Goal: Book appointment/travel/reservation

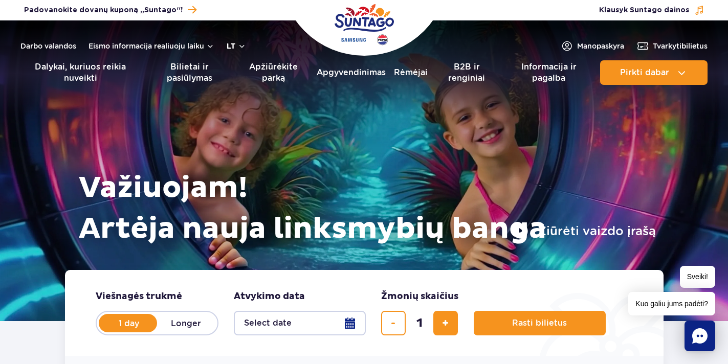
click at [234, 48] on font "lt" at bounding box center [231, 46] width 9 height 8
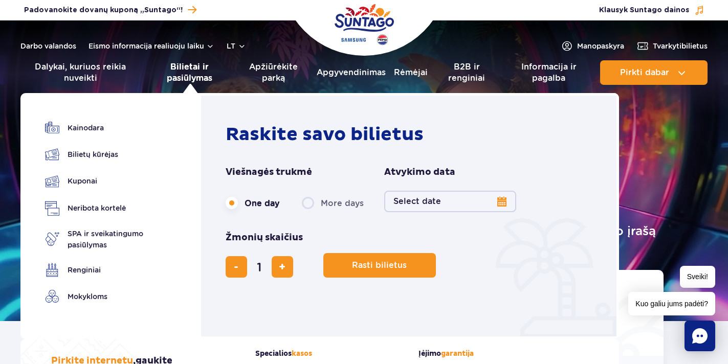
click at [195, 73] on font "Bilietai ir pasiūlymas" at bounding box center [190, 72] width 46 height 21
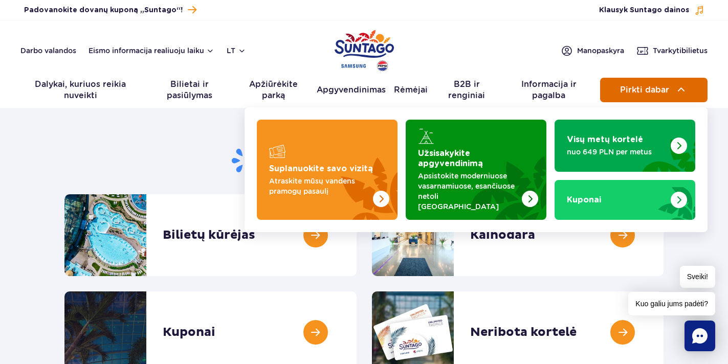
click at [618, 87] on button "Pirkti dabar" at bounding box center [653, 90] width 107 height 25
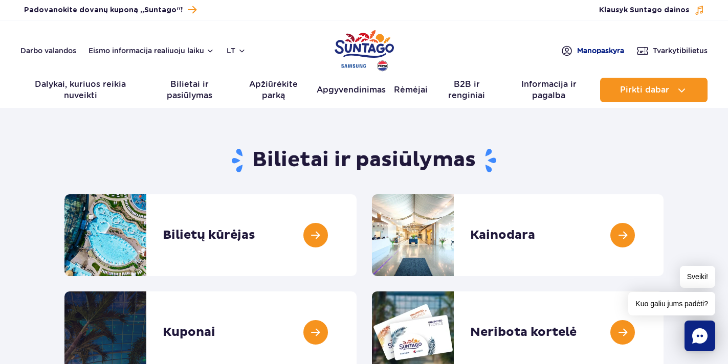
click at [613, 46] on span "Mano paskyra" at bounding box center [600, 51] width 47 height 10
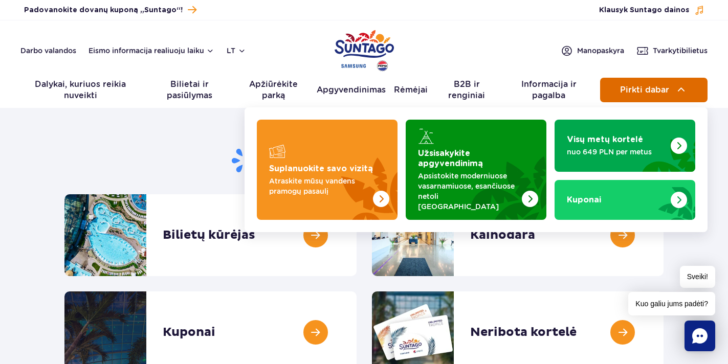
click at [647, 89] on span "Pirkti dabar" at bounding box center [644, 89] width 49 height 9
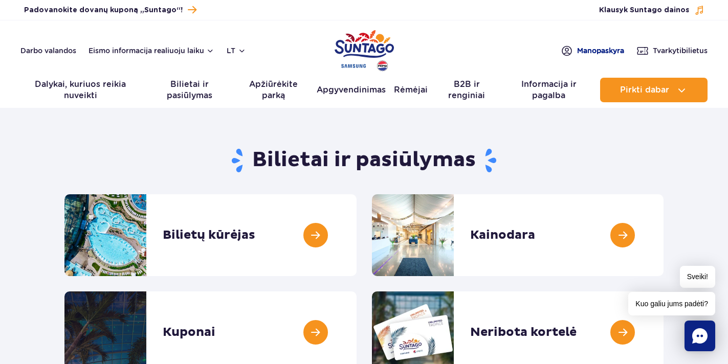
click at [601, 47] on font "paskyra" at bounding box center [611, 51] width 28 height 8
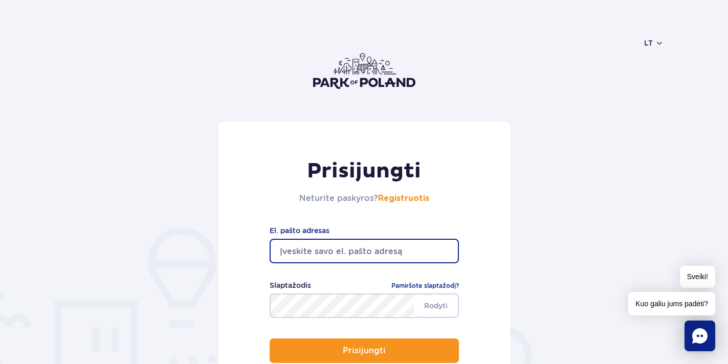
click at [327, 247] on input "email" at bounding box center [364, 251] width 189 height 25
type input "anetabedul@gmail.com"
click at [416, 284] on font "Pamiršote slaptažodį?" at bounding box center [425, 286] width 68 height 8
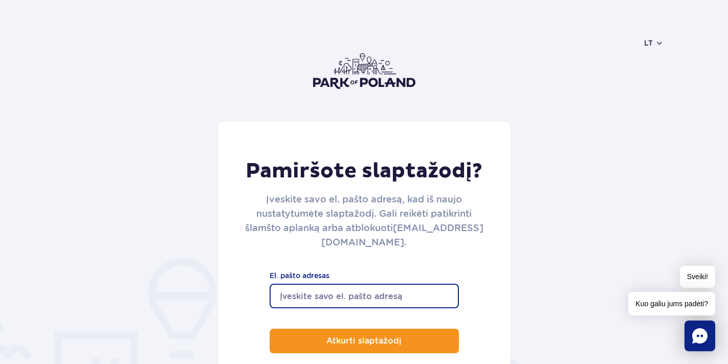
click at [346, 306] on input "El. pašto adresas" at bounding box center [364, 296] width 189 height 25
type input "[EMAIL_ADDRESS][DOMAIN_NAME]"
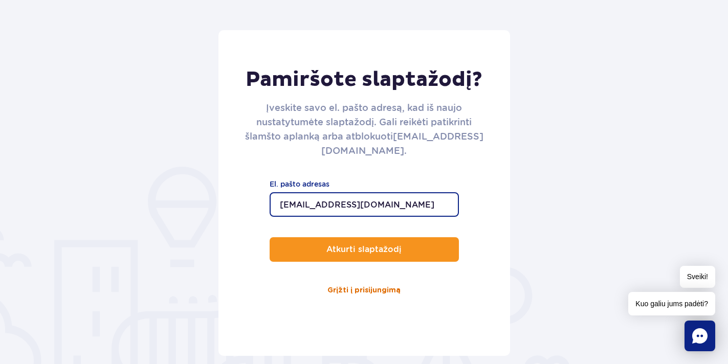
scroll to position [102, 0]
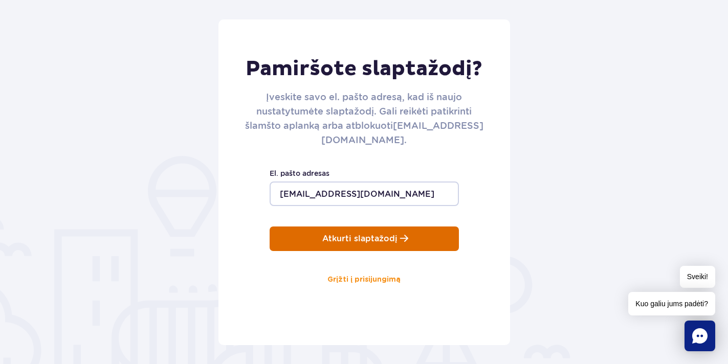
click at [373, 243] on p "Atkurti slaptažodį" at bounding box center [359, 238] width 75 height 9
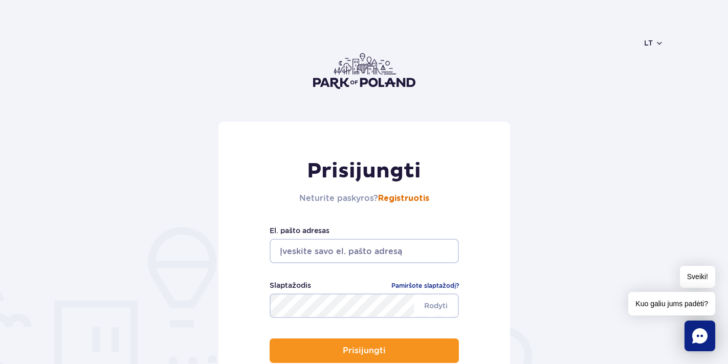
click at [403, 198] on font "Registruotis" at bounding box center [403, 198] width 51 height 8
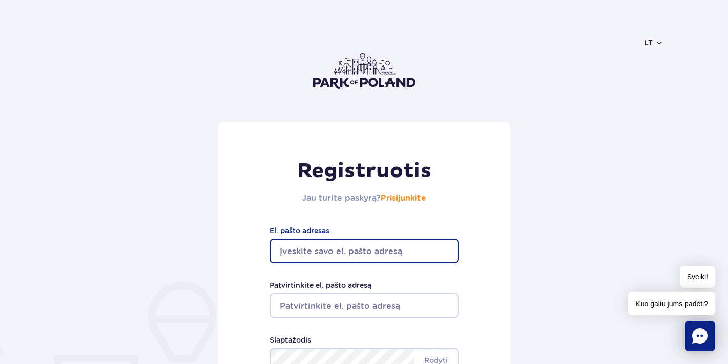
click at [365, 250] on input "El. pašto adresas" at bounding box center [364, 251] width 189 height 25
type input "[EMAIL_ADDRESS][DOMAIN_NAME]"
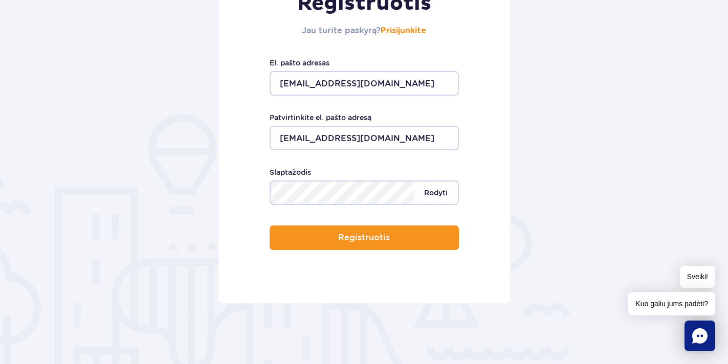
scroll to position [154, 0]
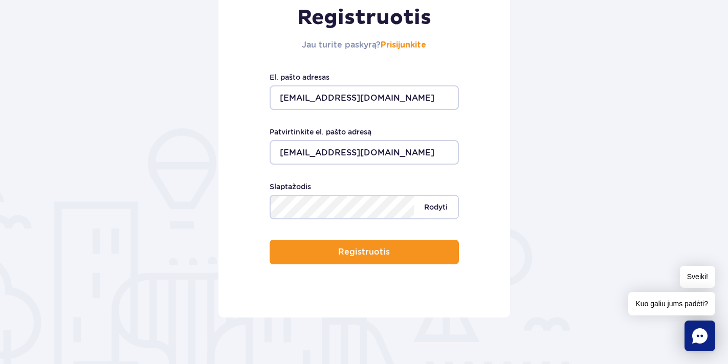
click at [444, 190] on div "Bent 8 simbolių ilgio. Rodyti Slaptažodis" at bounding box center [364, 200] width 189 height 38
click at [438, 205] on font "Rodyti" at bounding box center [436, 207] width 24 height 8
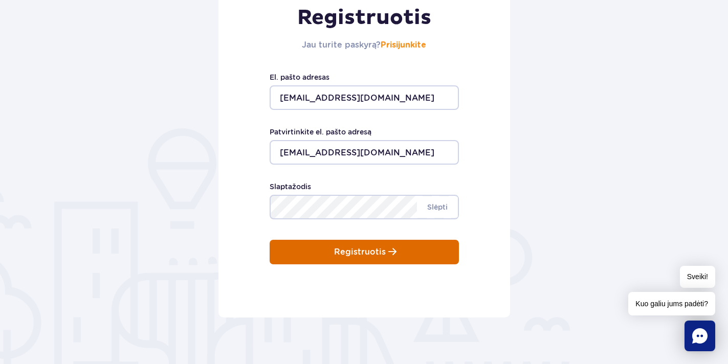
click at [409, 248] on button "Registruotis" at bounding box center [364, 252] width 189 height 25
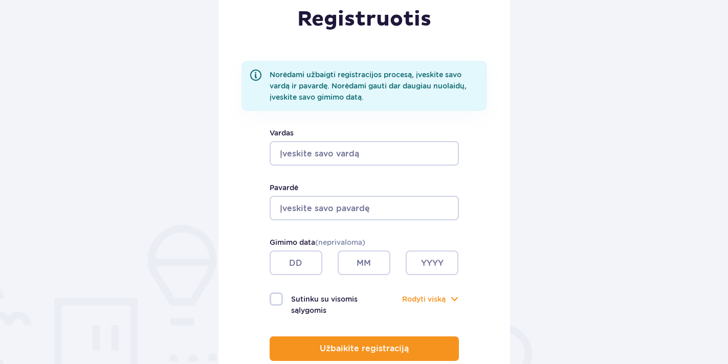
scroll to position [154, 0]
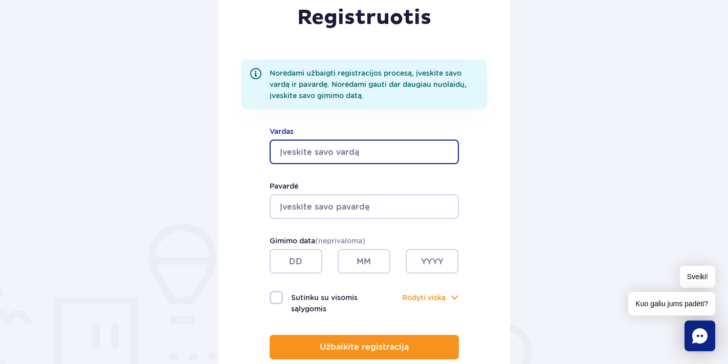
click at [309, 149] on input "Vardas" at bounding box center [364, 152] width 189 height 25
type input "Aneta"
type input "Bedulskienė"
type input "Aneta"
click at [306, 258] on input "text" at bounding box center [296, 261] width 53 height 25
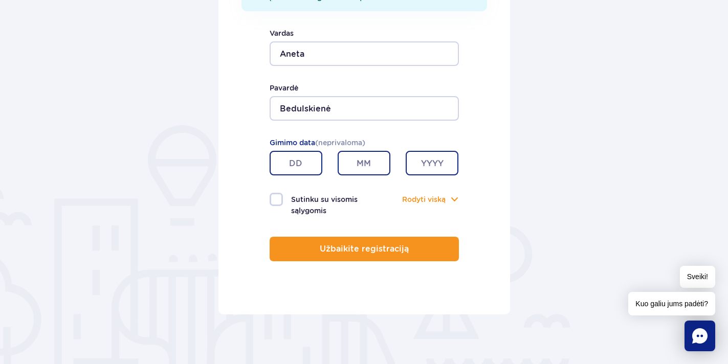
scroll to position [256, 0]
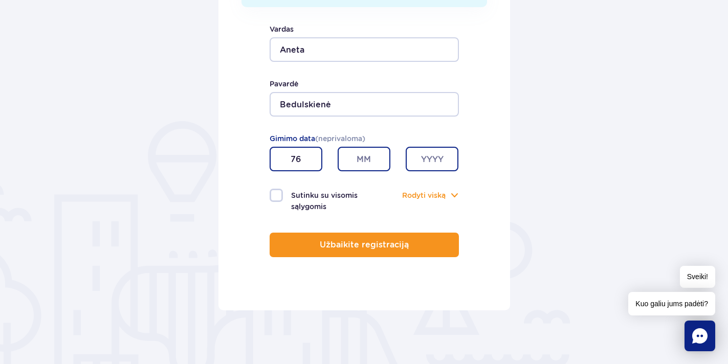
click at [368, 159] on input "text" at bounding box center [364, 159] width 53 height 25
drag, startPoint x: 302, startPoint y: 163, endPoint x: 241, endPoint y: 161, distance: 60.9
click at [241, 161] on div "Registruotis Norėdami užbaigti registracijos procesą, įveskite savo vardą ir pa…" at bounding box center [365, 88] width 292 height 445
type input "21"
click at [364, 156] on input "text" at bounding box center [364, 159] width 53 height 25
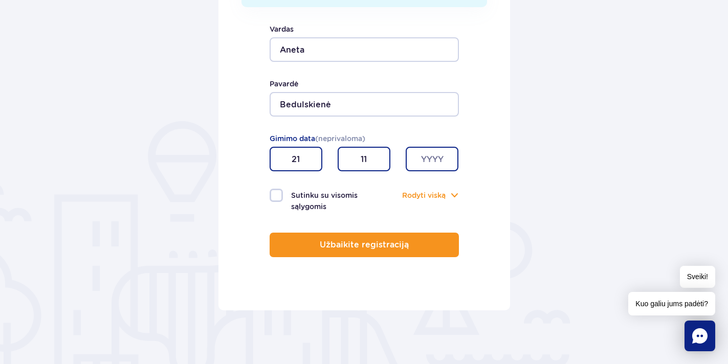
type input "11"
click at [426, 165] on input "text" at bounding box center [432, 159] width 53 height 25
type input "1976"
click at [277, 194] on label "Sutinku su visomis sąlygomis" at bounding box center [317, 201] width 95 height 24
click at [277, 191] on input "Sutinku su visomis sąlygomis" at bounding box center [275, 190] width 11 height 2
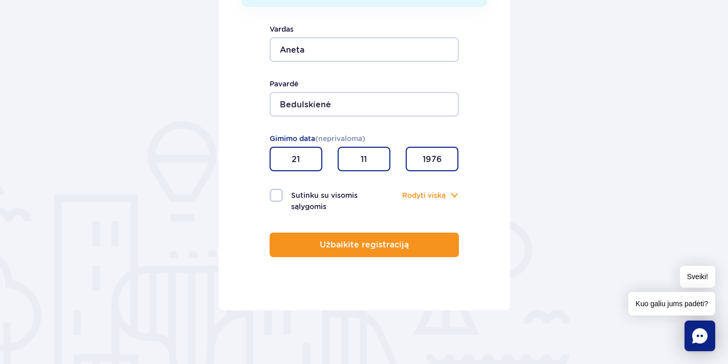
checkbox input "true"
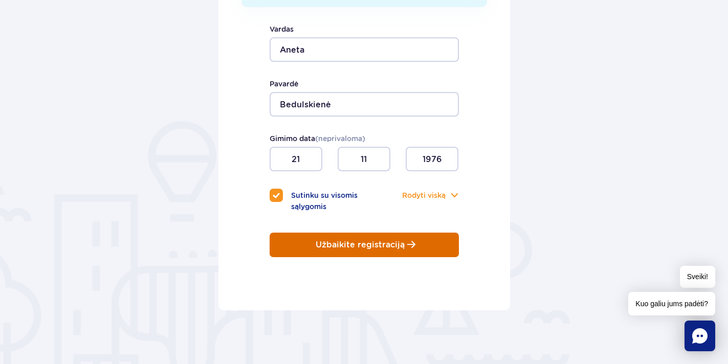
click at [362, 246] on p "Užbaikite registraciją" at bounding box center [360, 245] width 89 height 9
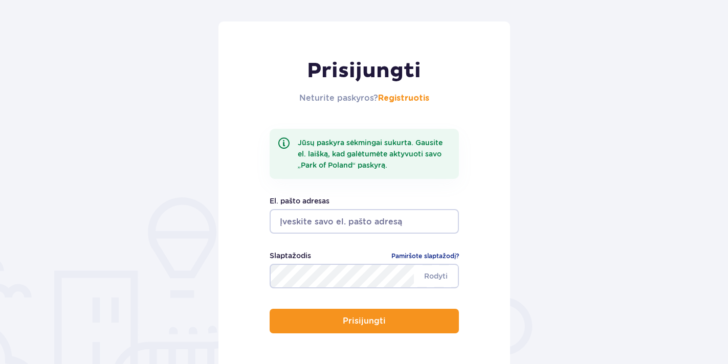
scroll to position [102, 0]
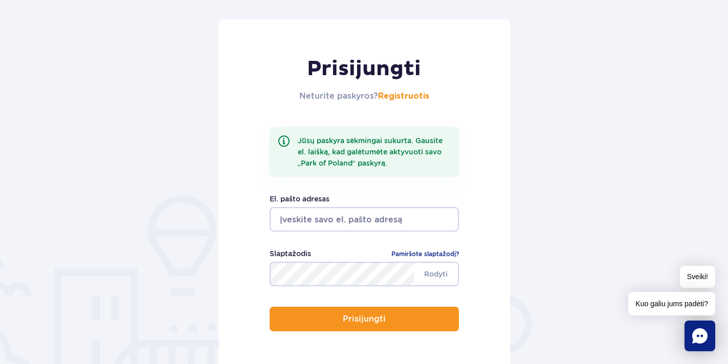
click at [338, 217] on input "email" at bounding box center [364, 219] width 189 height 25
type input "[EMAIL_ADDRESS][DOMAIN_NAME]"
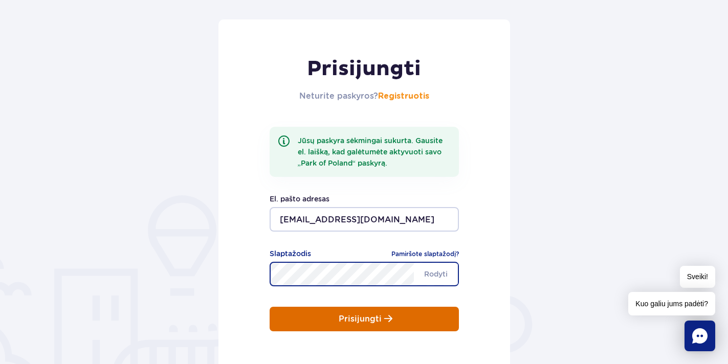
click at [367, 319] on p "Prisijungti" at bounding box center [360, 319] width 43 height 9
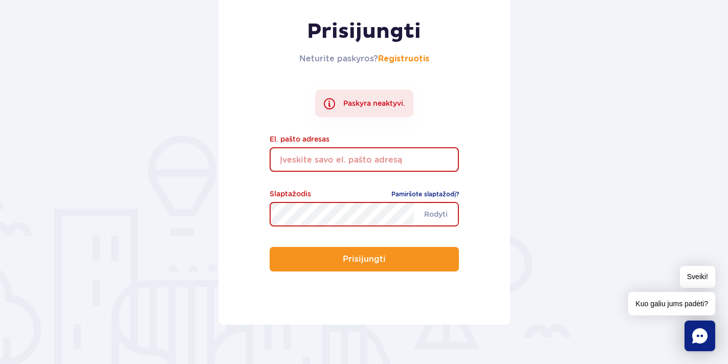
scroll to position [154, 0]
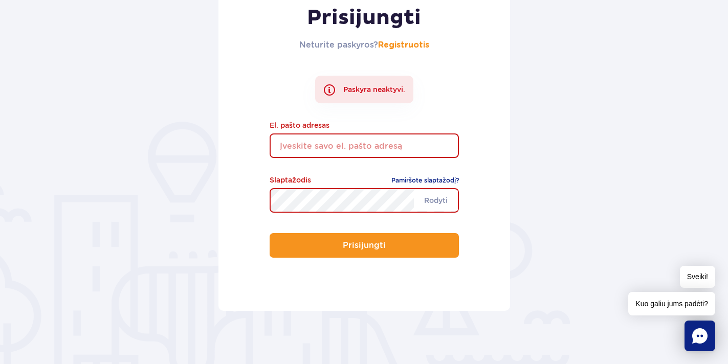
click at [297, 146] on input "email" at bounding box center [364, 146] width 189 height 25
type input "anetabedul@gmail.com"
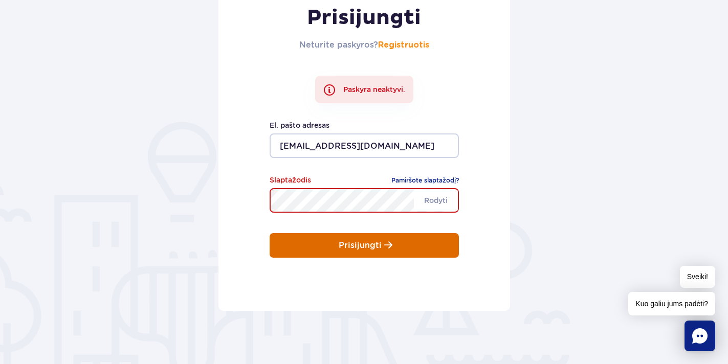
click at [331, 238] on button "Prisijungti" at bounding box center [364, 245] width 189 height 25
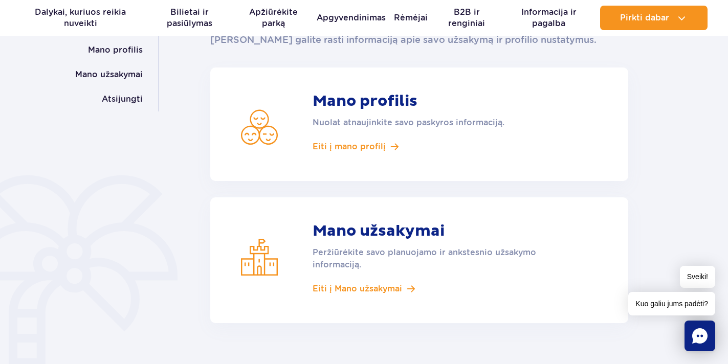
scroll to position [154, 0]
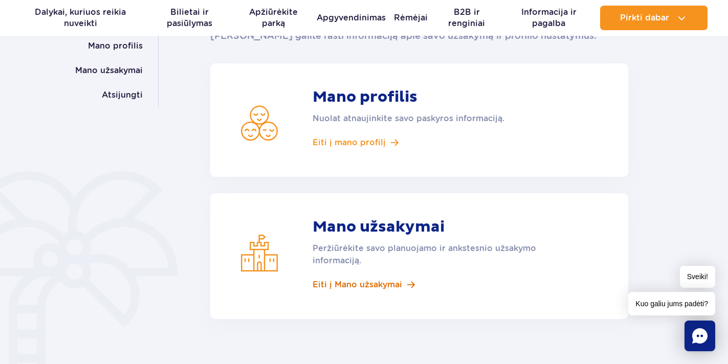
click at [384, 284] on font "Eiti į Mano užsakymai" at bounding box center [358, 285] width 90 height 10
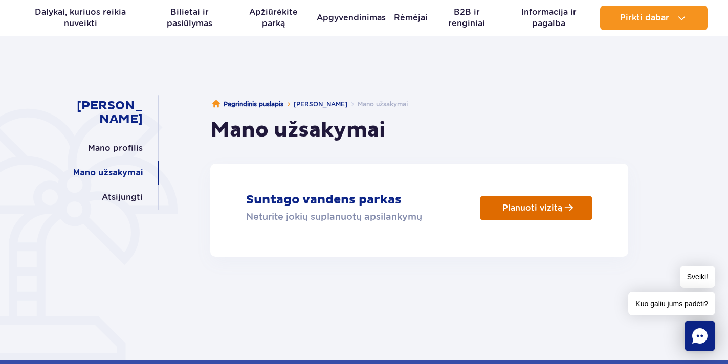
click at [541, 212] on p "Planuoti vizitą" at bounding box center [533, 208] width 60 height 10
click at [530, 209] on p "Planuoti vizitą" at bounding box center [533, 208] width 60 height 10
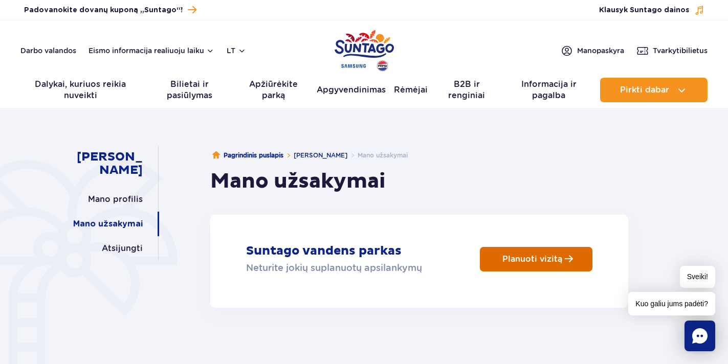
click at [525, 264] on p "Planuoti vizitą" at bounding box center [533, 259] width 60 height 10
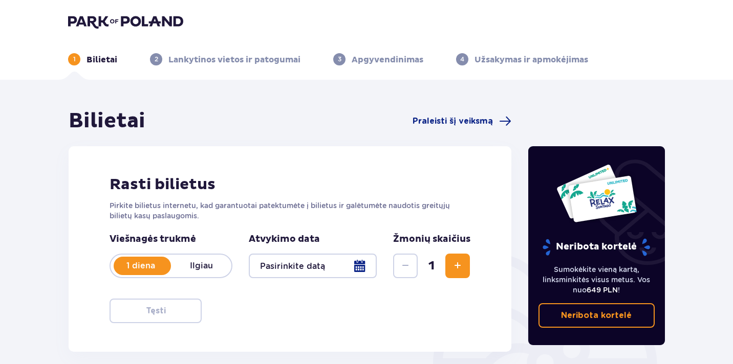
click at [352, 266] on div at bounding box center [313, 266] width 128 height 25
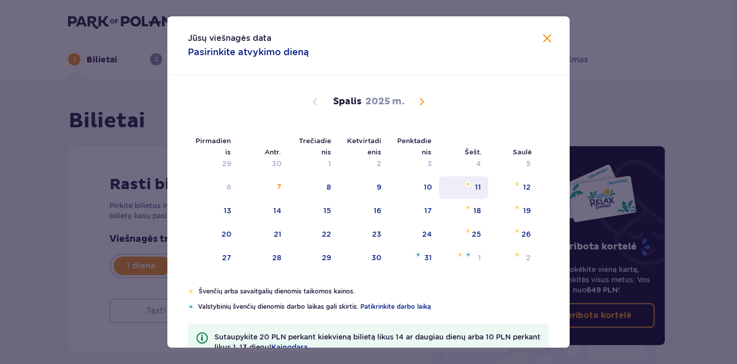
click at [477, 189] on font "11" at bounding box center [478, 187] width 6 height 8
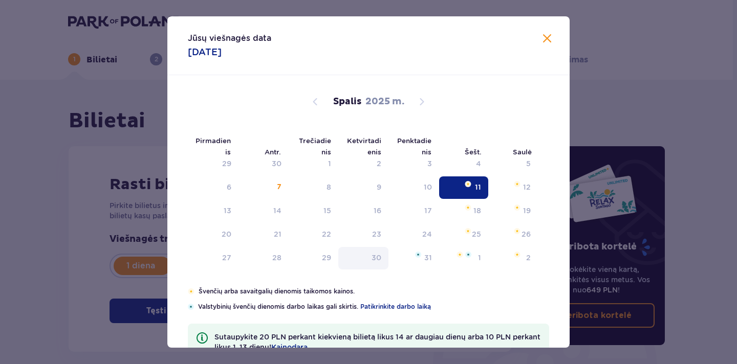
type input "[DATE]"
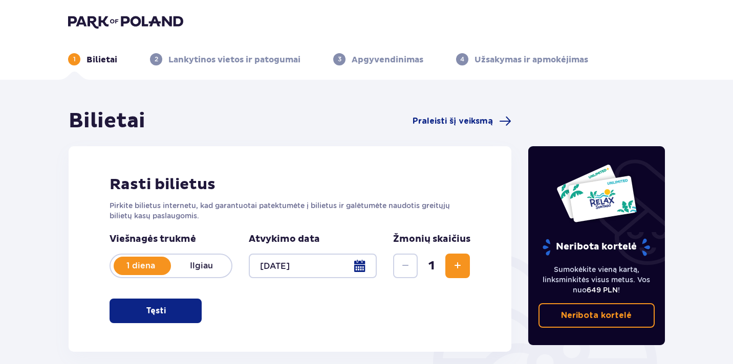
click at [460, 262] on span "Padidinti" at bounding box center [457, 266] width 12 height 12
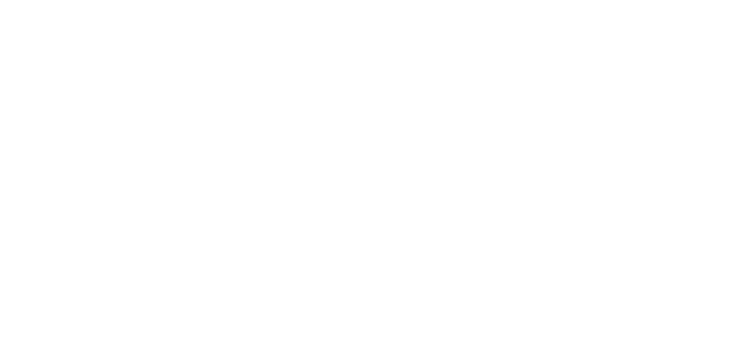
click at [460, 4] on html "Original text Rate this translation Your feedback will be used to help improve …" at bounding box center [368, 2] width 737 height 4
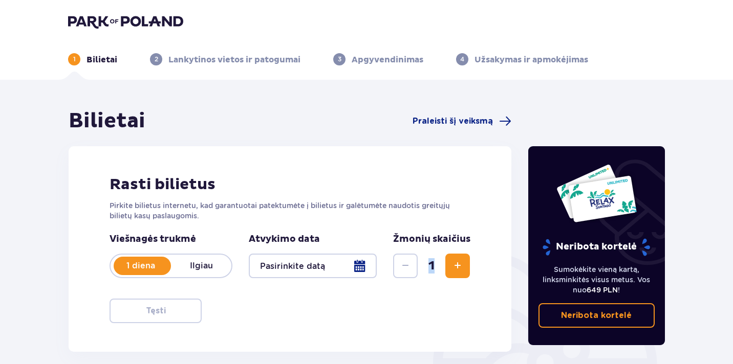
drag, startPoint x: 430, startPoint y: 267, endPoint x: 437, endPoint y: 266, distance: 7.2
click at [437, 266] on span "1" at bounding box center [432, 265] width 24 height 15
click at [428, 269] on font "1" at bounding box center [431, 265] width 6 height 15
click at [457, 268] on span "Padidinti" at bounding box center [457, 266] width 12 height 12
click at [455, 267] on span "Padidinti" at bounding box center [457, 266] width 12 height 12
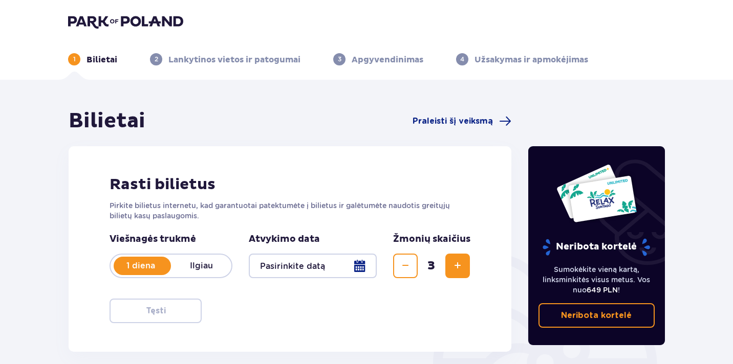
click at [455, 267] on span "Padidinti" at bounding box center [457, 266] width 12 height 12
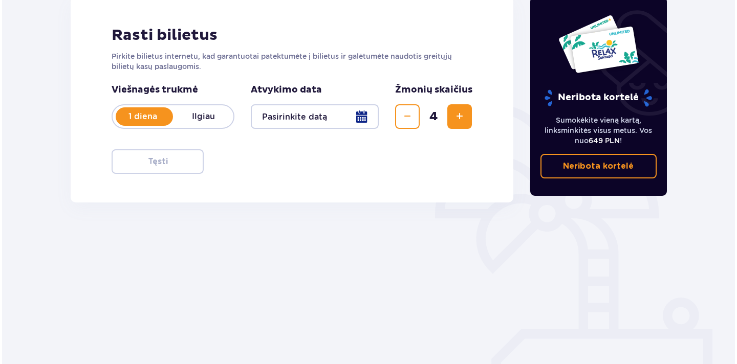
scroll to position [154, 0]
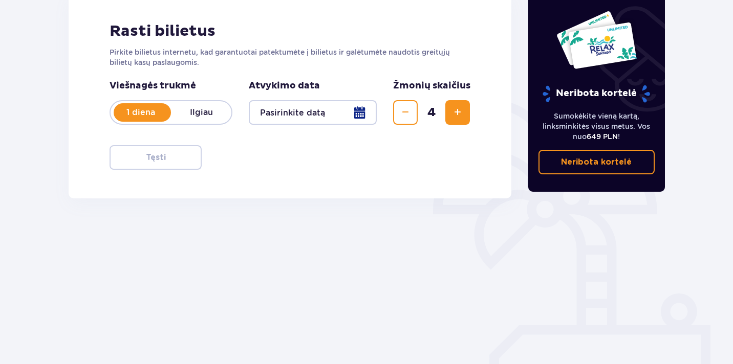
click at [356, 119] on div at bounding box center [313, 112] width 128 height 25
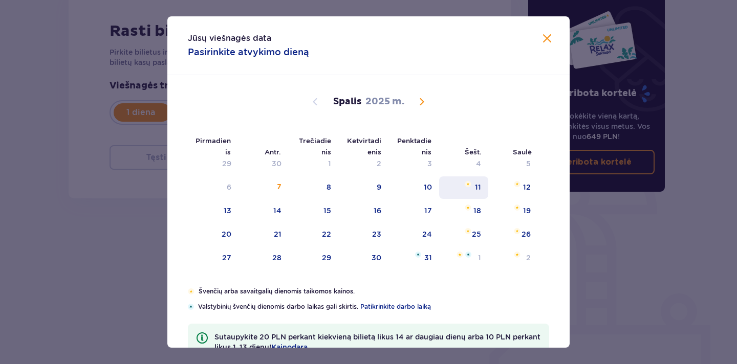
click at [480, 186] on div "11" at bounding box center [464, 188] width 50 height 23
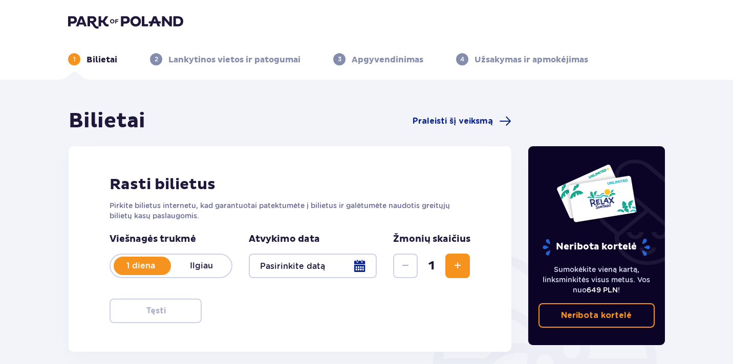
click at [360, 259] on div at bounding box center [313, 266] width 128 height 25
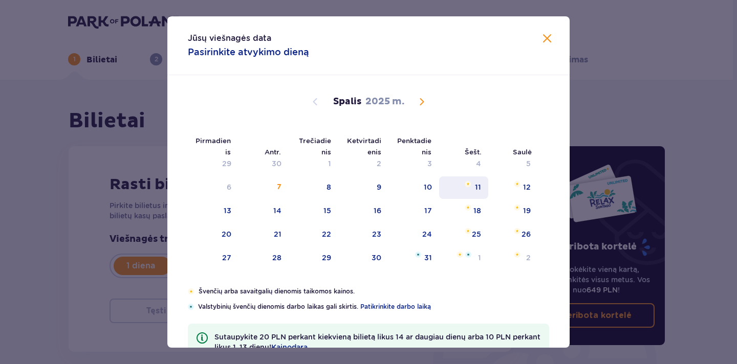
click at [478, 182] on div "11" at bounding box center [478, 187] width 6 height 10
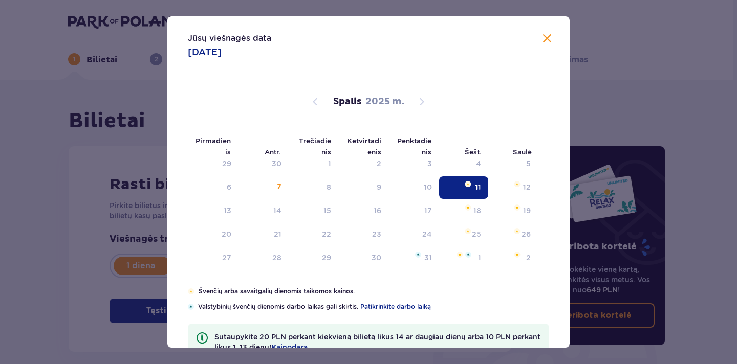
type input "[DATE]"
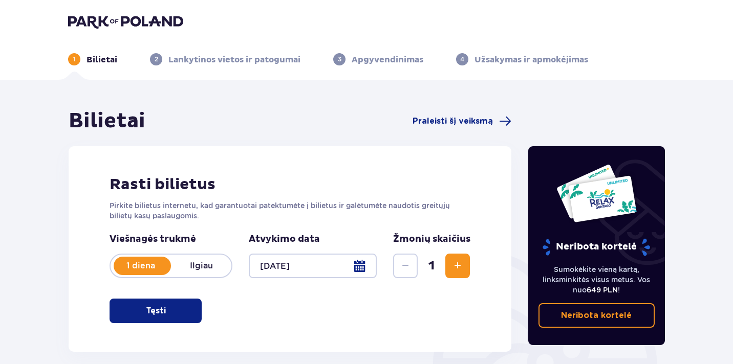
click at [456, 263] on span "Padidinti" at bounding box center [457, 266] width 12 height 12
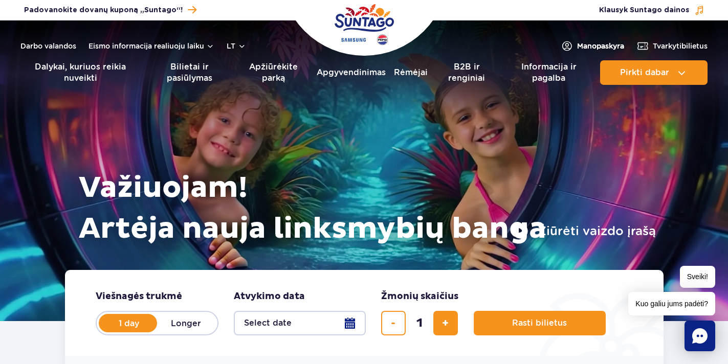
click at [602, 43] on font "paskyra" at bounding box center [611, 46] width 28 height 8
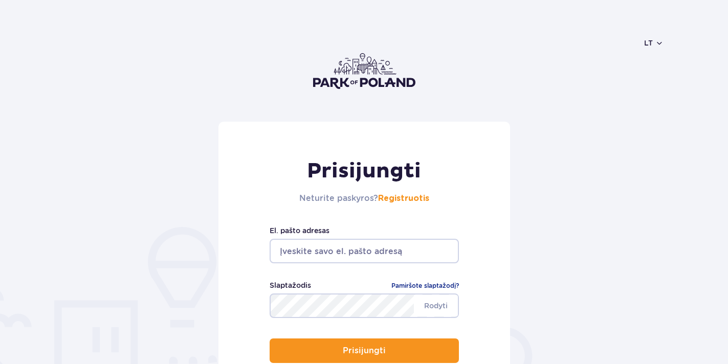
click at [364, 253] on input "email" at bounding box center [364, 251] width 189 height 25
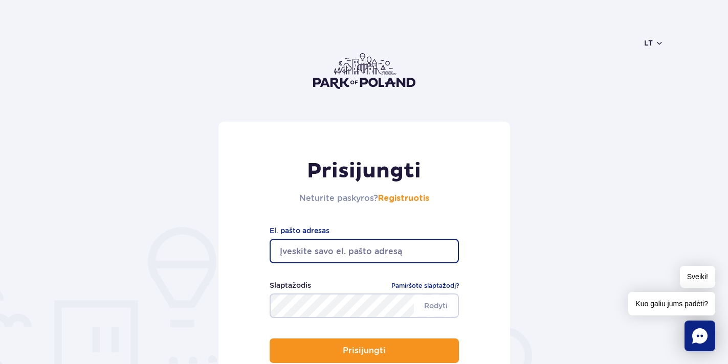
type input "anetabedul@gmail.com"
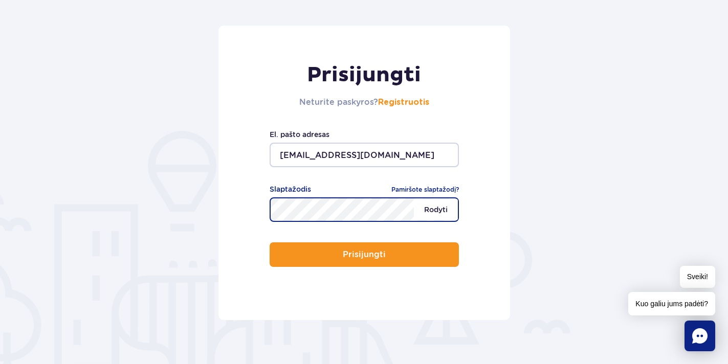
scroll to position [102, 0]
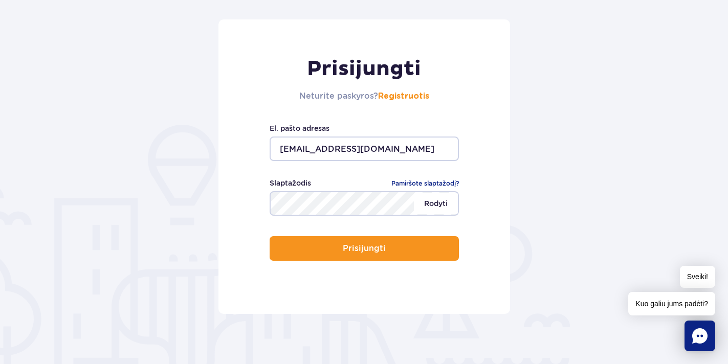
click at [428, 210] on span "Rodyti" at bounding box center [436, 203] width 44 height 21
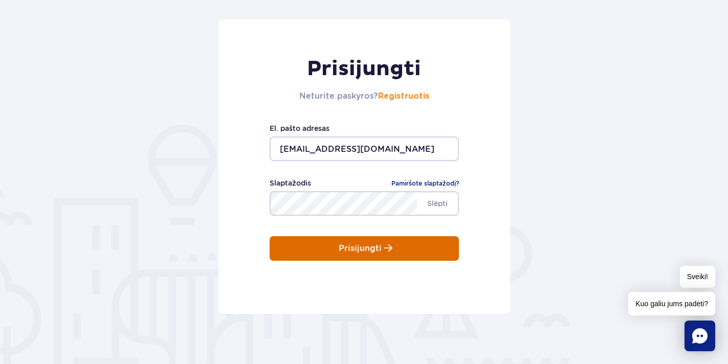
click at [406, 240] on button "Prisijungti" at bounding box center [364, 248] width 189 height 25
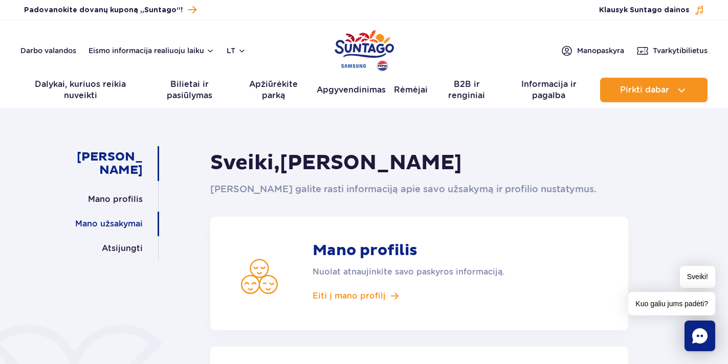
click at [119, 226] on font "Mano užsakymai" at bounding box center [109, 224] width 68 height 10
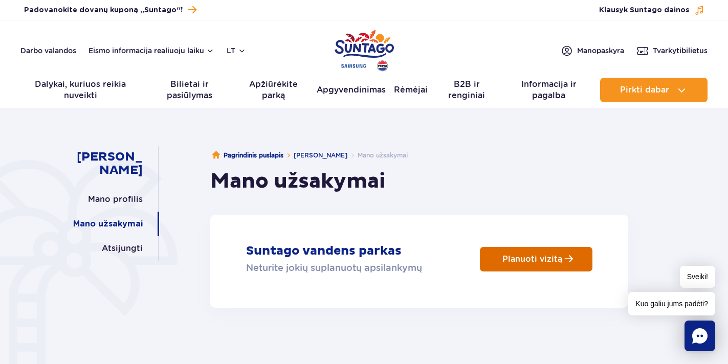
click at [515, 253] on link "Planuoti vizitą" at bounding box center [536, 259] width 113 height 25
click at [511, 260] on p "Planuoti vizitą" at bounding box center [533, 259] width 60 height 10
click at [529, 251] on link "Planuoti vizitą" at bounding box center [536, 259] width 113 height 25
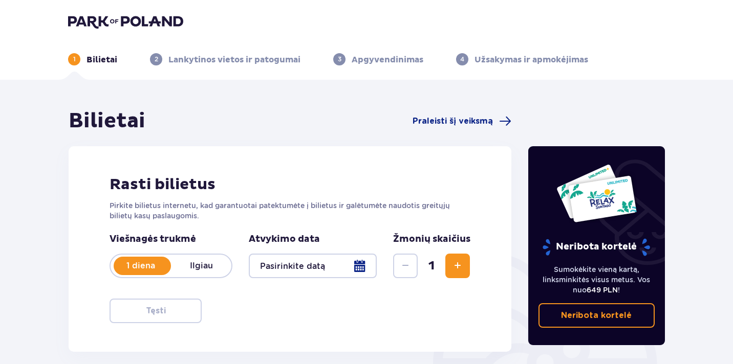
click at [362, 269] on div at bounding box center [313, 266] width 128 height 25
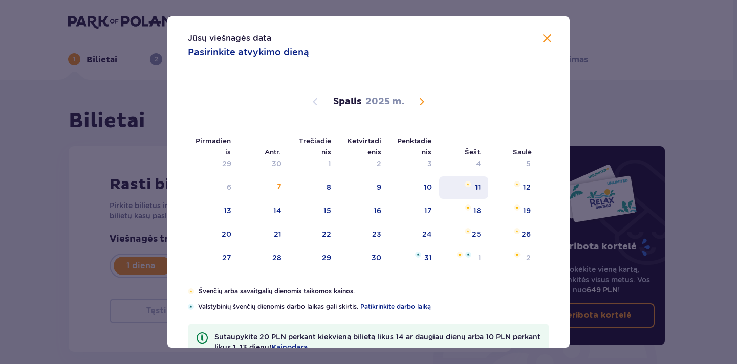
click at [475, 188] on font "11" at bounding box center [478, 187] width 6 height 8
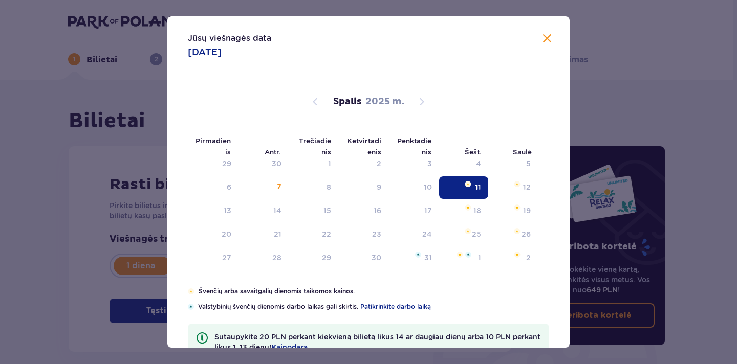
type input "11.10.25"
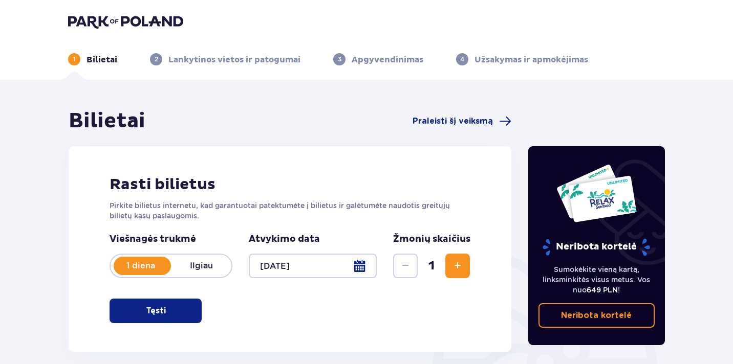
click at [457, 269] on span "Padidinti" at bounding box center [457, 266] width 12 height 12
click at [367, 267] on div at bounding box center [313, 266] width 128 height 25
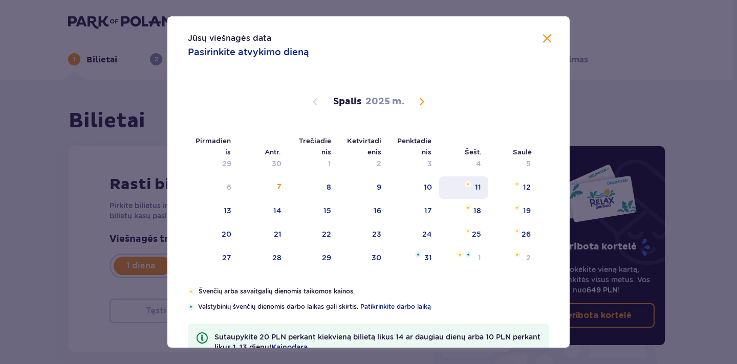
click at [475, 191] on font "11" at bounding box center [478, 187] width 6 height 8
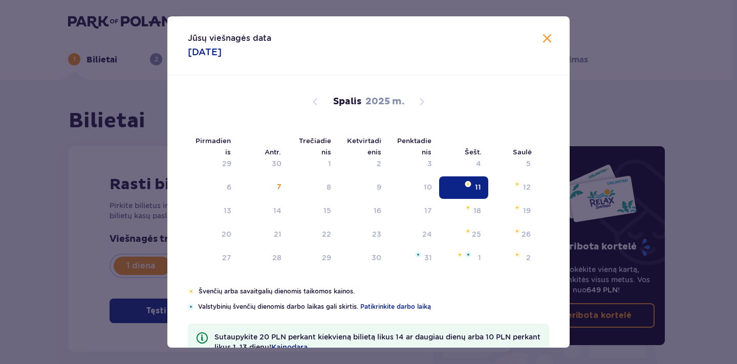
type input "[DATE]"
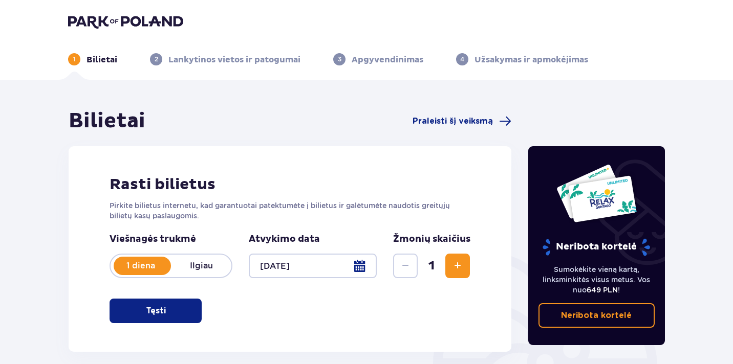
click at [432, 266] on font "1" at bounding box center [431, 265] width 6 height 15
click at [454, 266] on span "Padidinti" at bounding box center [457, 266] width 12 height 12
click at [437, 270] on span "1" at bounding box center [432, 265] width 24 height 15
click at [460, 271] on span "Padidinti" at bounding box center [457, 266] width 12 height 12
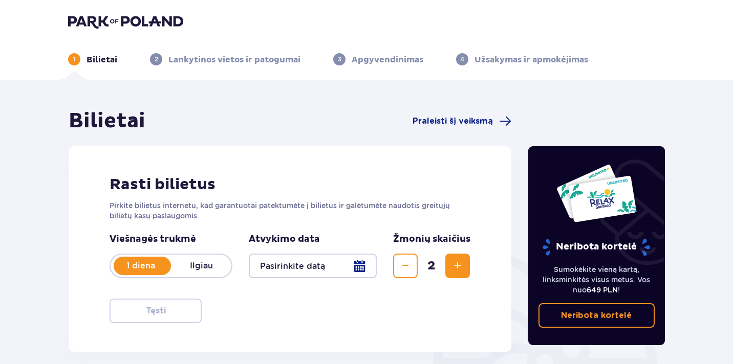
click at [362, 266] on div at bounding box center [313, 266] width 128 height 25
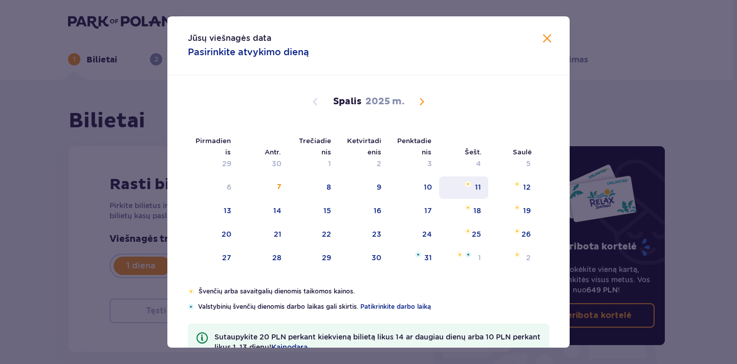
click at [477, 188] on font "11" at bounding box center [478, 187] width 6 height 8
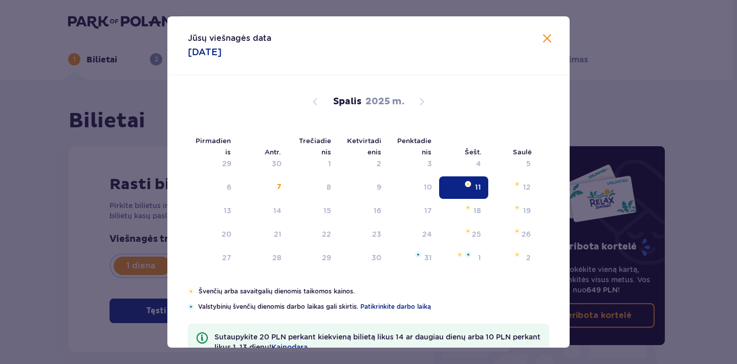
type input "11.10.25"
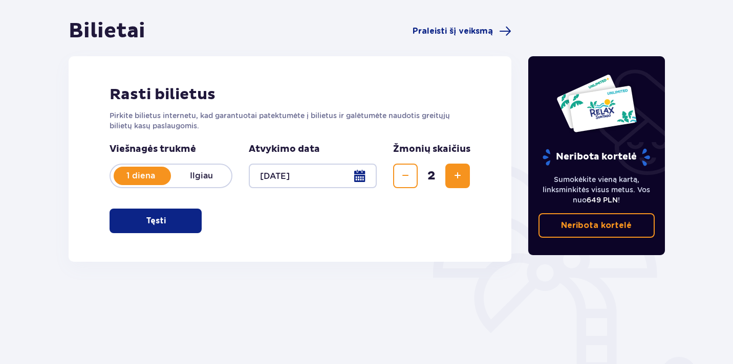
scroll to position [102, 0]
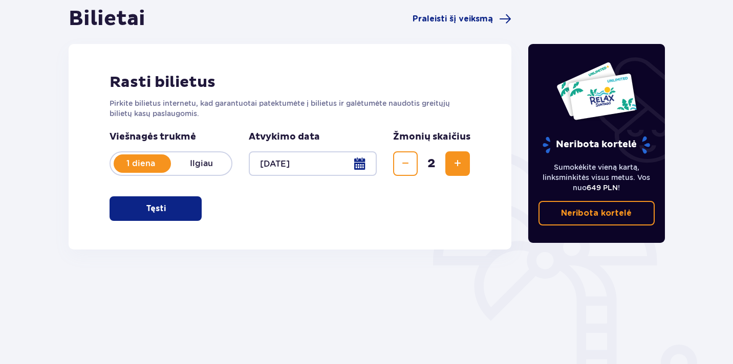
click at [460, 165] on span "Padidinti" at bounding box center [457, 164] width 12 height 12
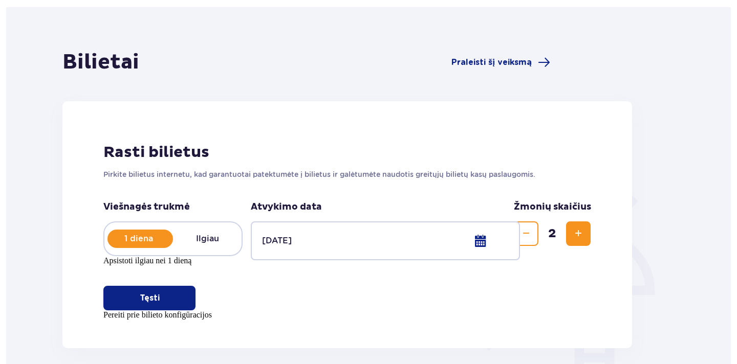
scroll to position [0, 0]
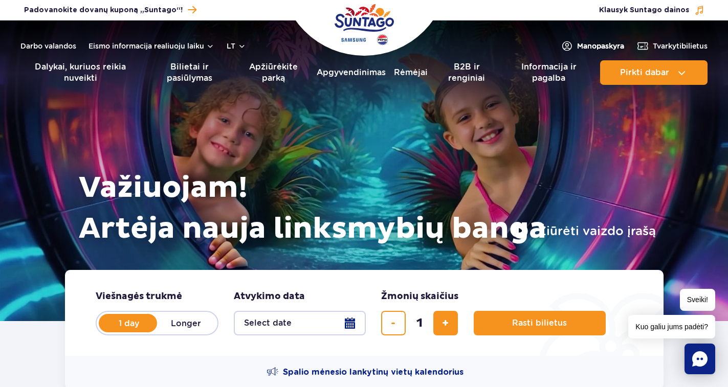
click at [615, 46] on font "paskyra" at bounding box center [611, 46] width 28 height 8
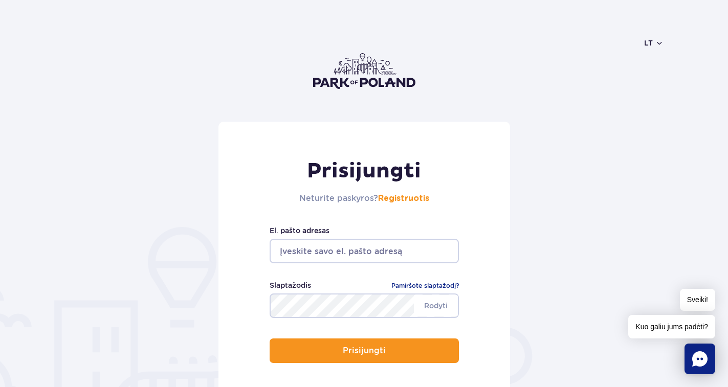
click at [304, 250] on input "email" at bounding box center [364, 251] width 189 height 25
type input "[EMAIL_ADDRESS][DOMAIN_NAME]"
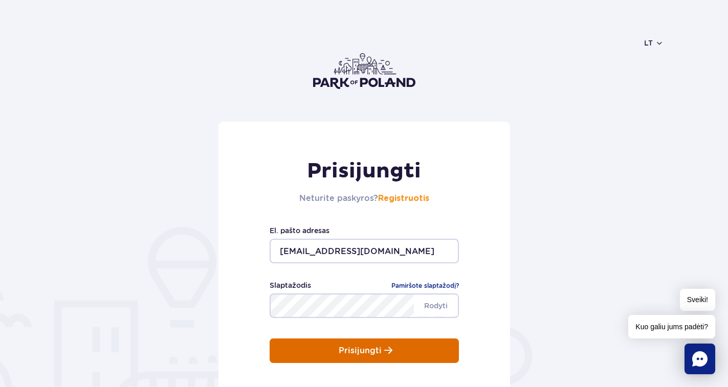
click at [403, 346] on button "Prisijungti" at bounding box center [364, 351] width 189 height 25
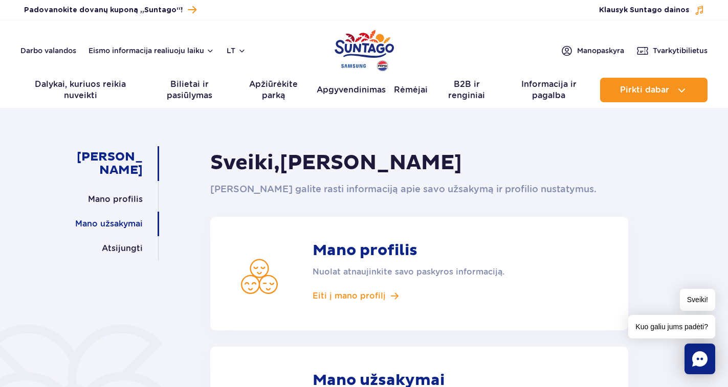
click at [111, 223] on font "Mano užsakymai" at bounding box center [109, 224] width 68 height 10
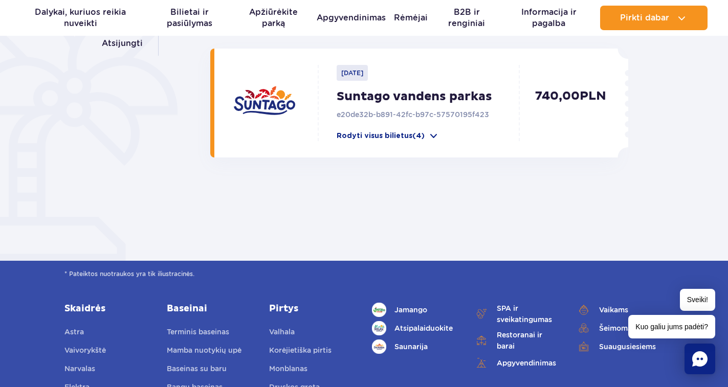
scroll to position [205, 0]
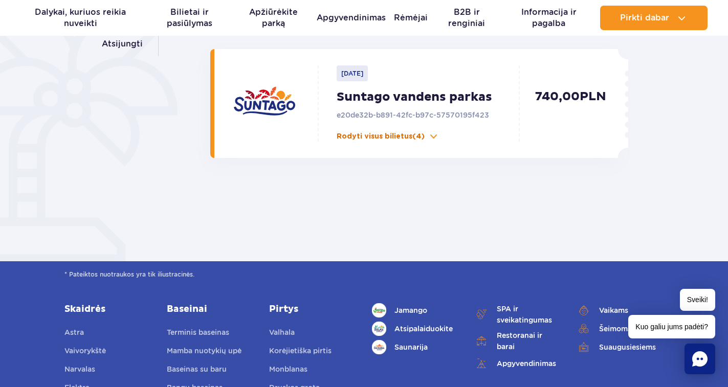
click at [393, 139] on font "Rodyti visus bilietus" at bounding box center [375, 136] width 76 height 7
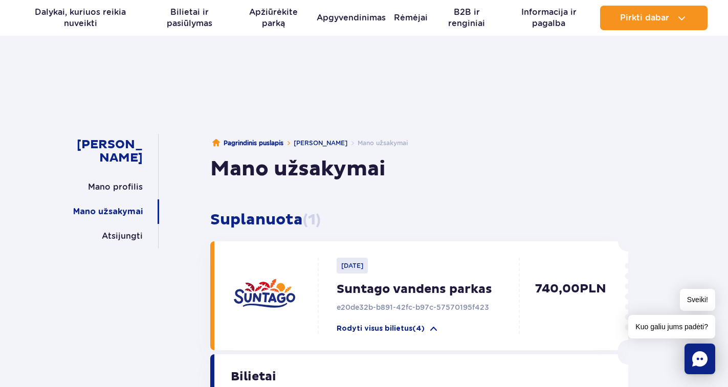
scroll to position [0, 0]
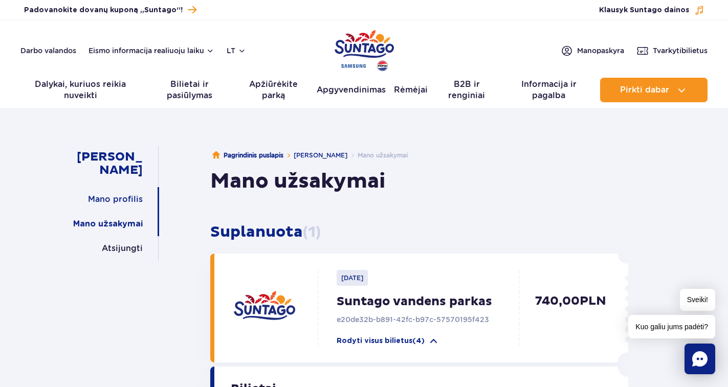
click at [116, 203] on font "Mano profilis" at bounding box center [115, 199] width 55 height 10
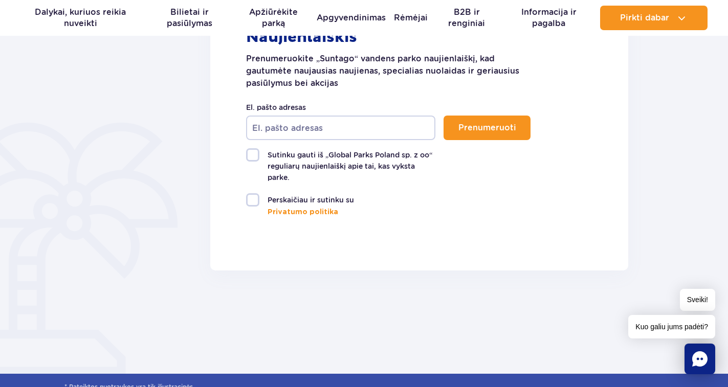
scroll to position [768, 0]
